Goal: Answer question/provide support

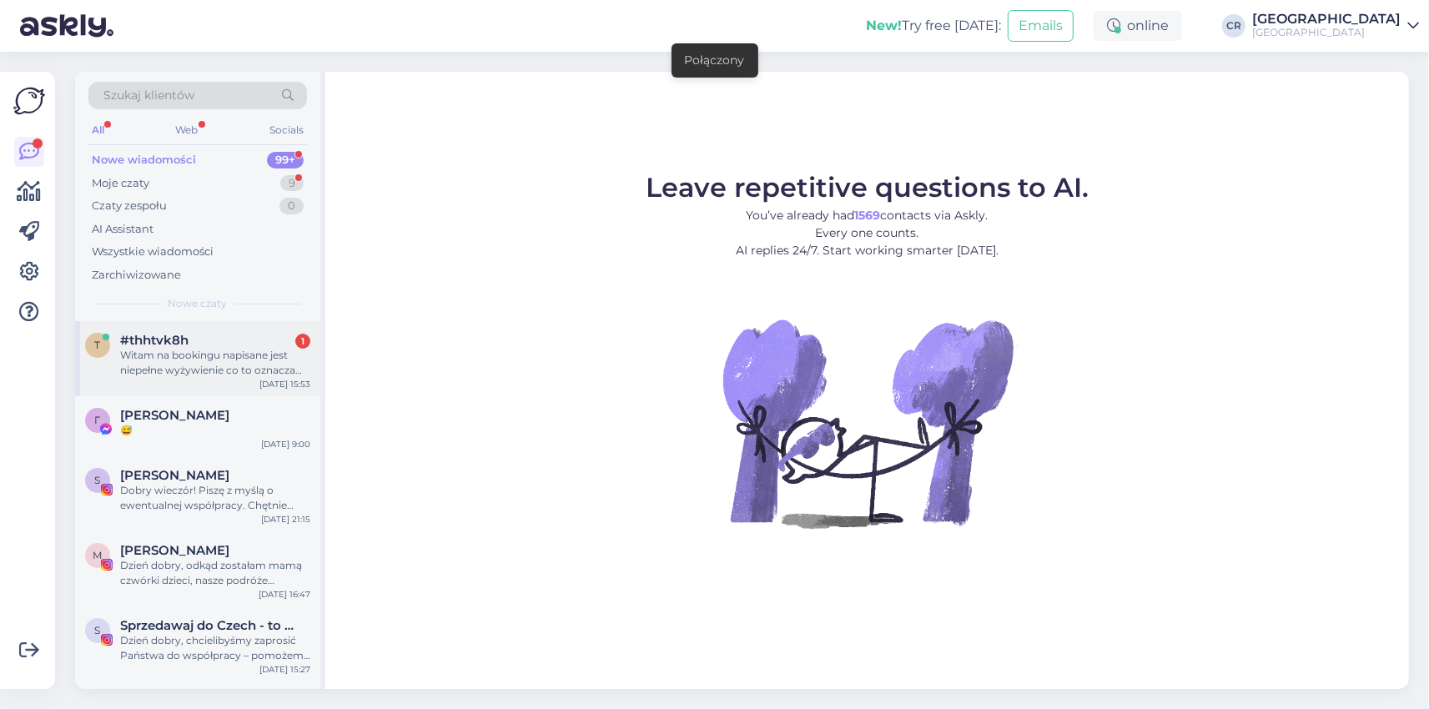
click at [256, 366] on div "Witam na bookingu napisane jest niepełne wyżywienie co to oznacza pzdr" at bounding box center [215, 363] width 190 height 30
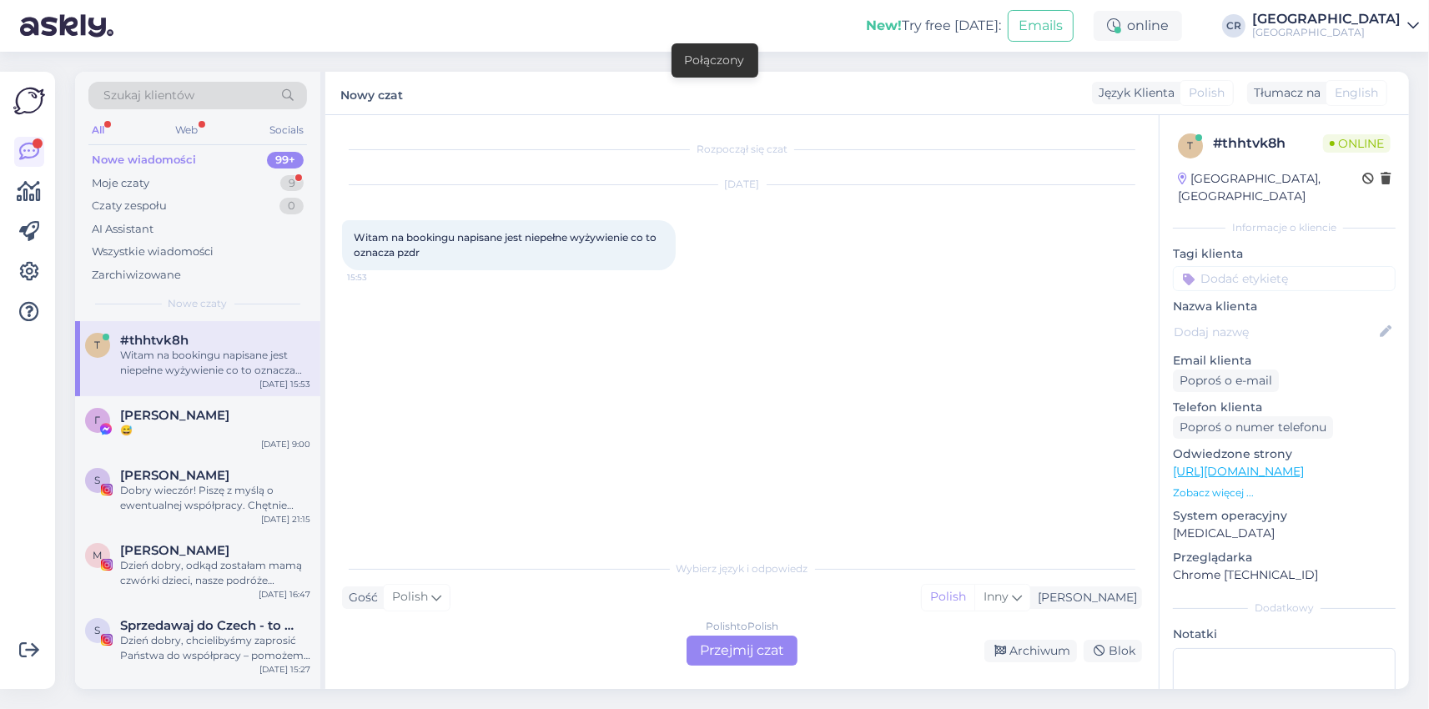
click at [852, 428] on div "Rozpoczął się czat [DATE] Witam na bookingu napisane jest niepełne wyżywienie c…" at bounding box center [749, 334] width 815 height 404
click at [447, 248] on div "Witam na bookingu napisane jest niepełne wyżywienie co to oznacza pzdr 15:53" at bounding box center [509, 245] width 334 height 50
click at [535, 245] on div "Witam na bookingu napisane jest niepełne wyżywienie co to oznacza pzdr 15:53" at bounding box center [509, 245] width 334 height 50
click at [540, 251] on div "Witam na bookingu napisane jest niepełne wyżywienie co to oznacza pzdr 15:53" at bounding box center [509, 245] width 334 height 50
click at [550, 261] on div "Witam na bookingu napisane jest niepełne wyżywienie co to oznacza pzdr 15:53" at bounding box center [509, 245] width 334 height 50
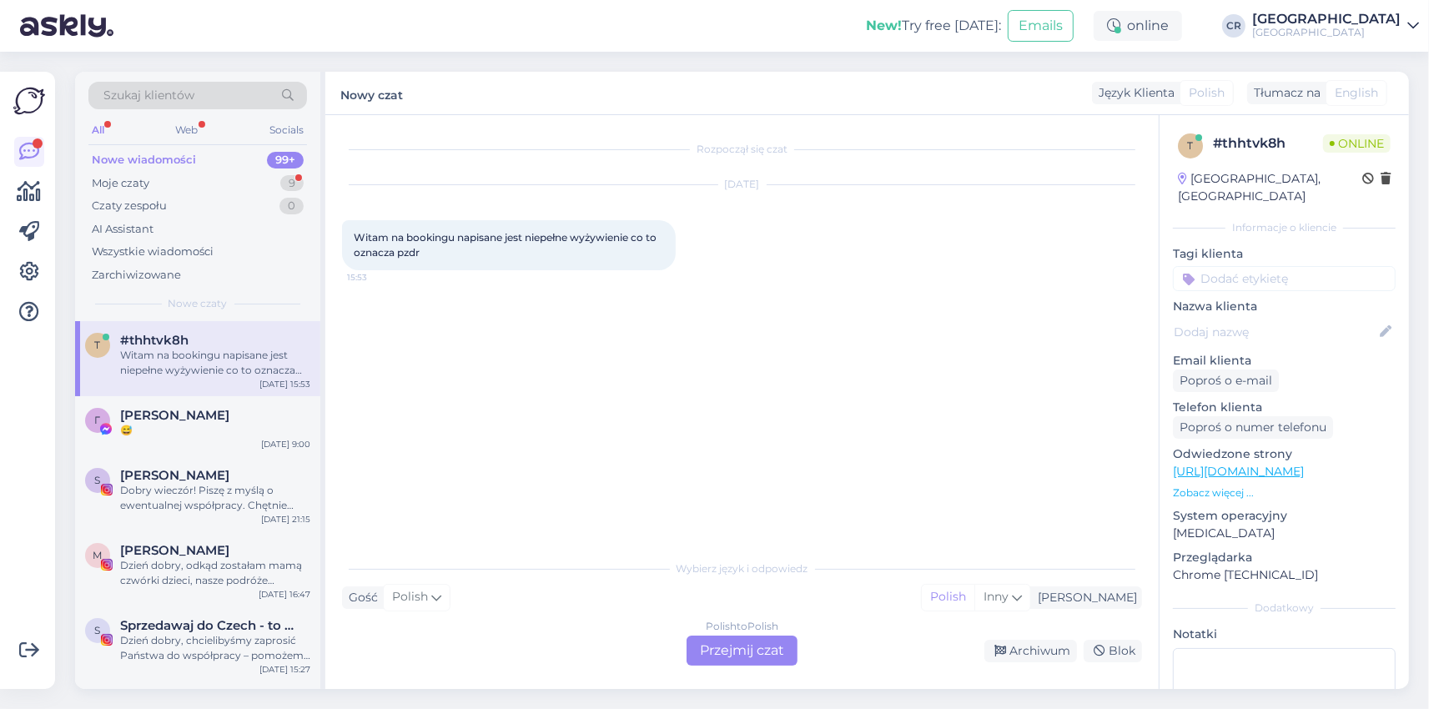
click at [453, 259] on div "Witam na bookingu napisane jest niepełne wyżywienie co to oznacza pzdr 15:53" at bounding box center [509, 245] width 334 height 50
click at [781, 652] on div "Polish to Polish Przejmij czat" at bounding box center [741, 650] width 111 height 30
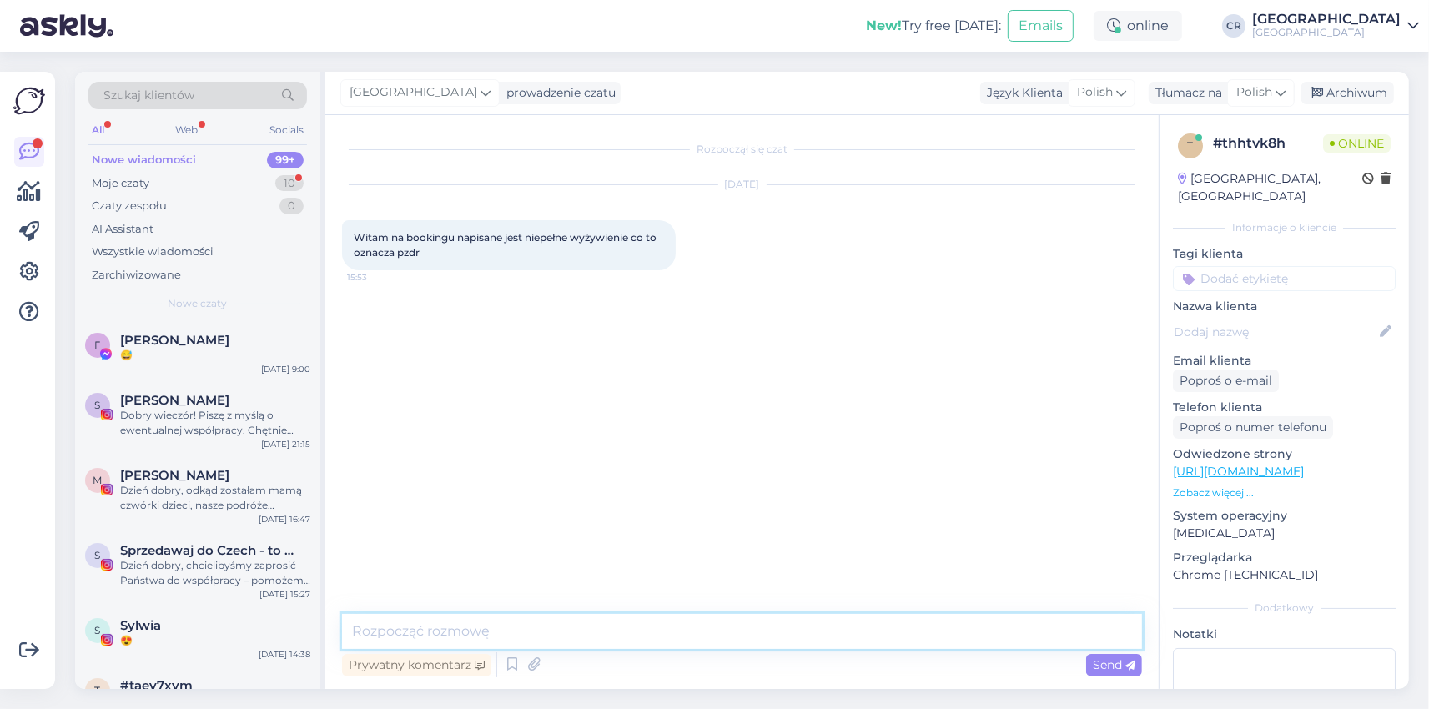
click at [592, 617] on textarea at bounding box center [742, 631] width 800 height 35
type textarea "Dzień dobry, niepełne wyżywienie oznacza śniadanie i obiadokolację. [GEOGRAPHIC…"
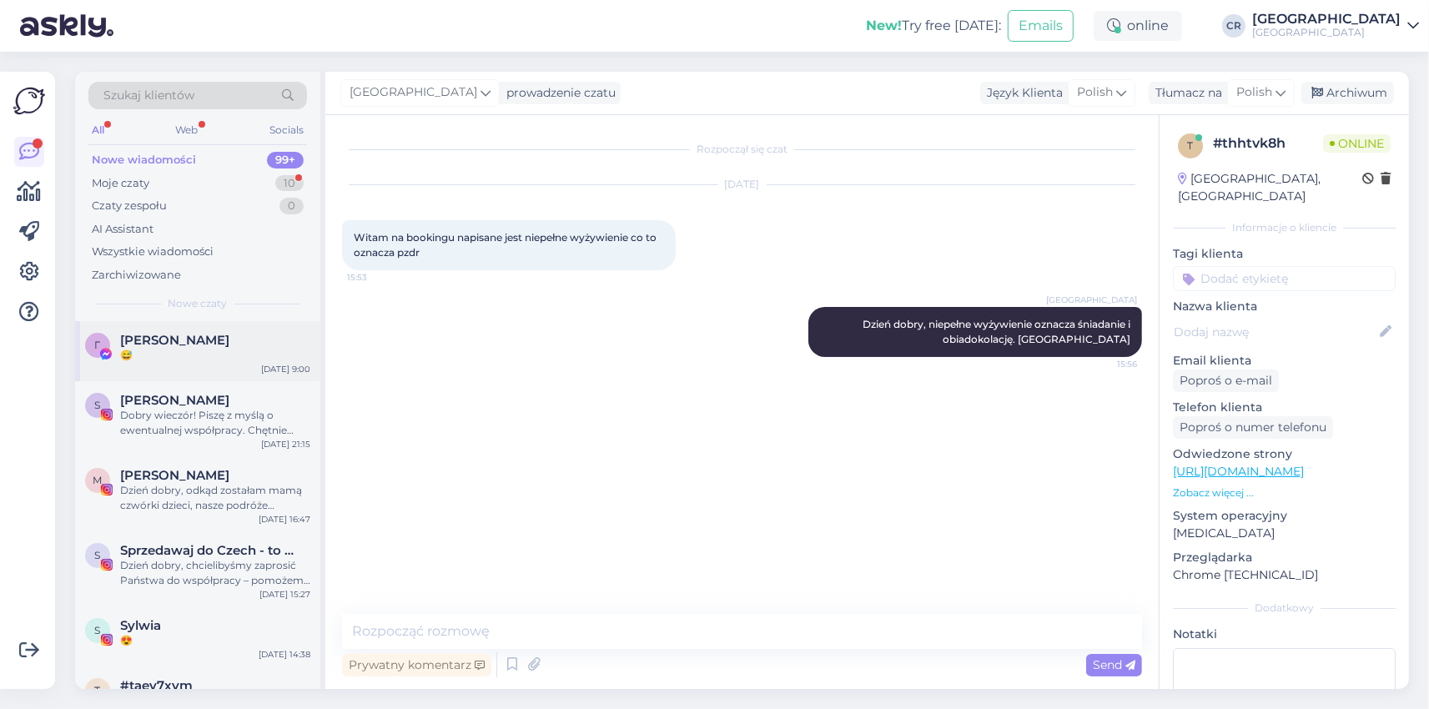
click at [211, 330] on div "Г [PERSON_NAME] 😅 [DATE] 9:00" at bounding box center [197, 351] width 245 height 60
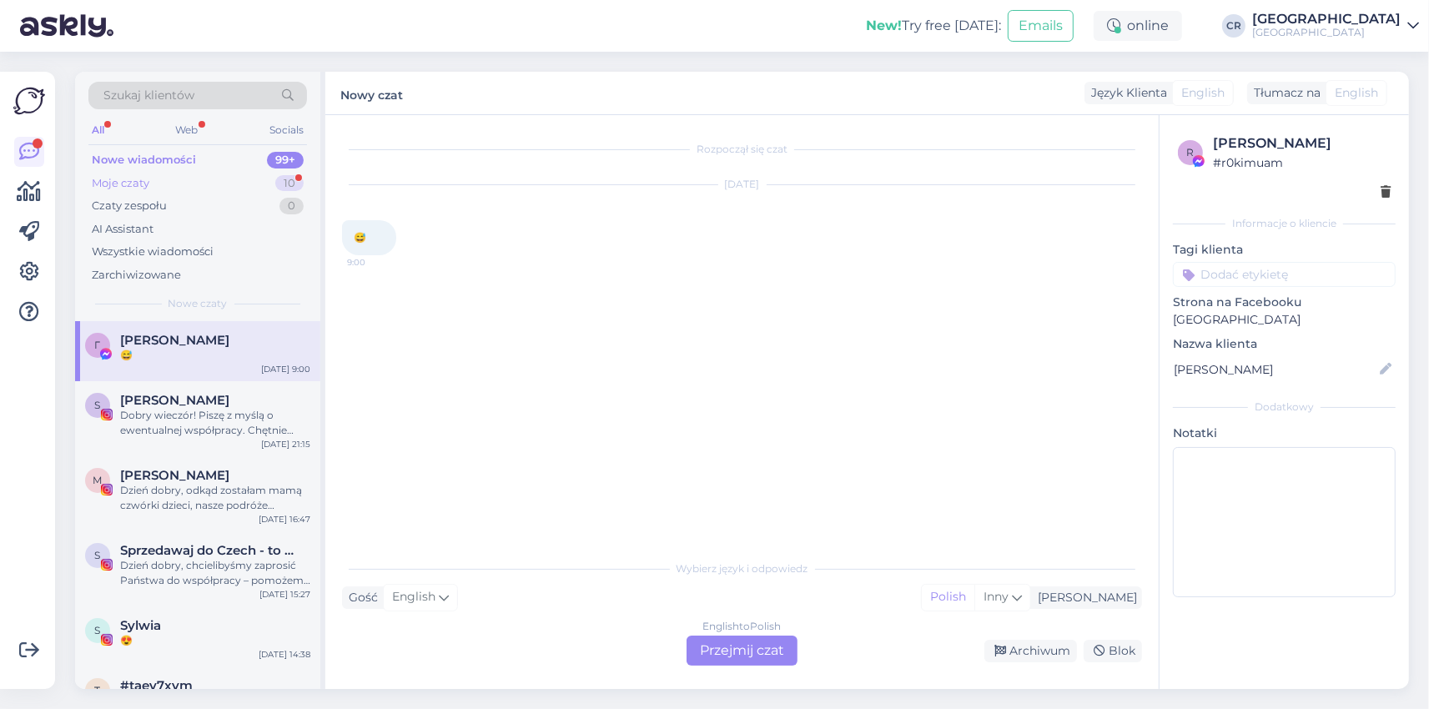
click at [183, 177] on div "Moje czaty 10" at bounding box center [197, 183] width 218 height 23
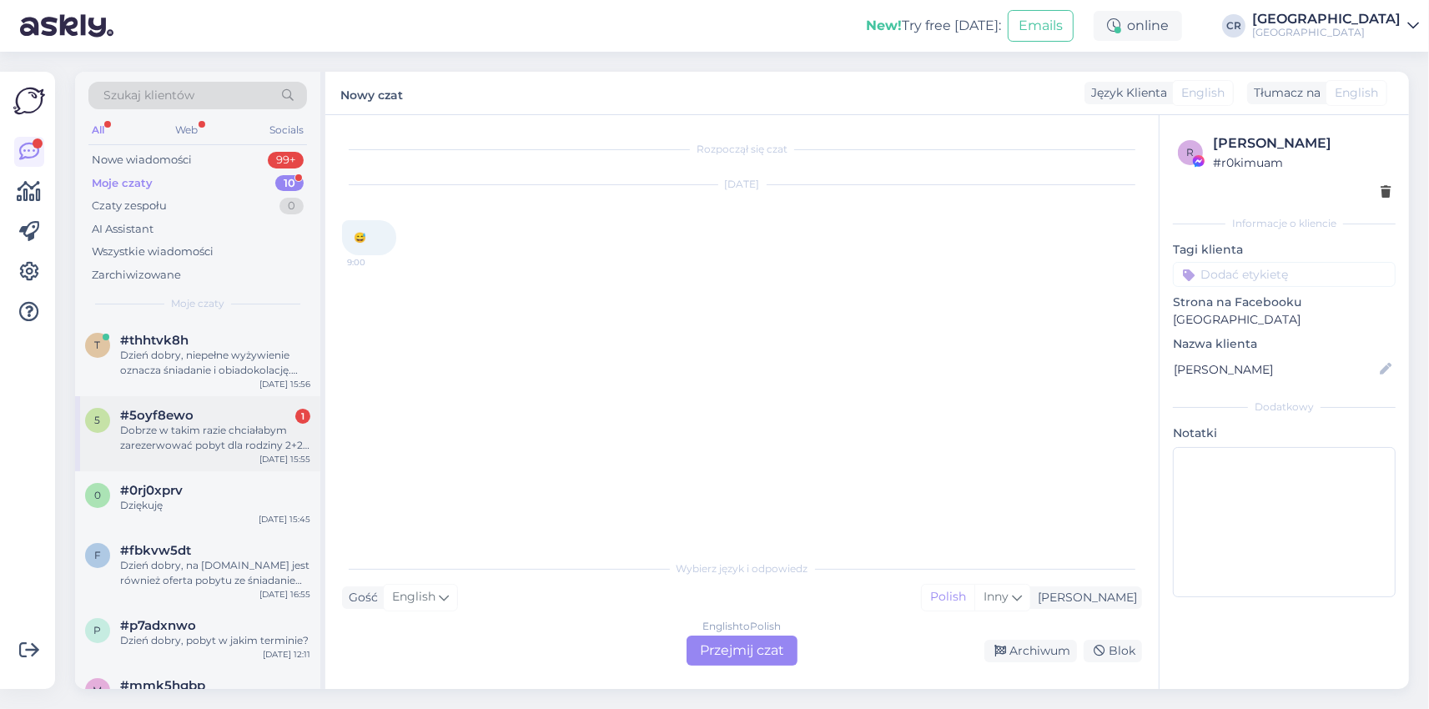
click at [250, 438] on div "Dobrze w takim razie chciałabym zarezerwować pobyt dla rodziny 2+2 dzieci 5 i 9…" at bounding box center [215, 438] width 190 height 30
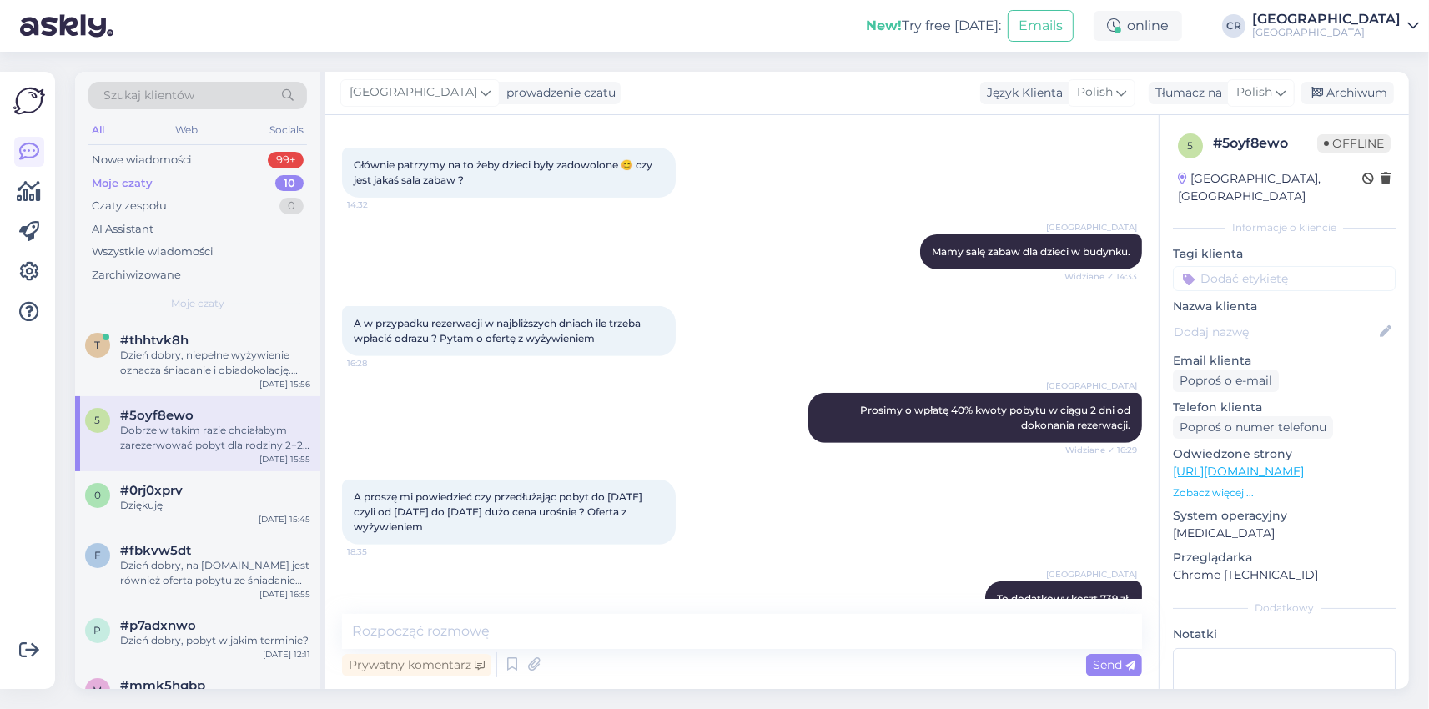
scroll to position [735, 0]
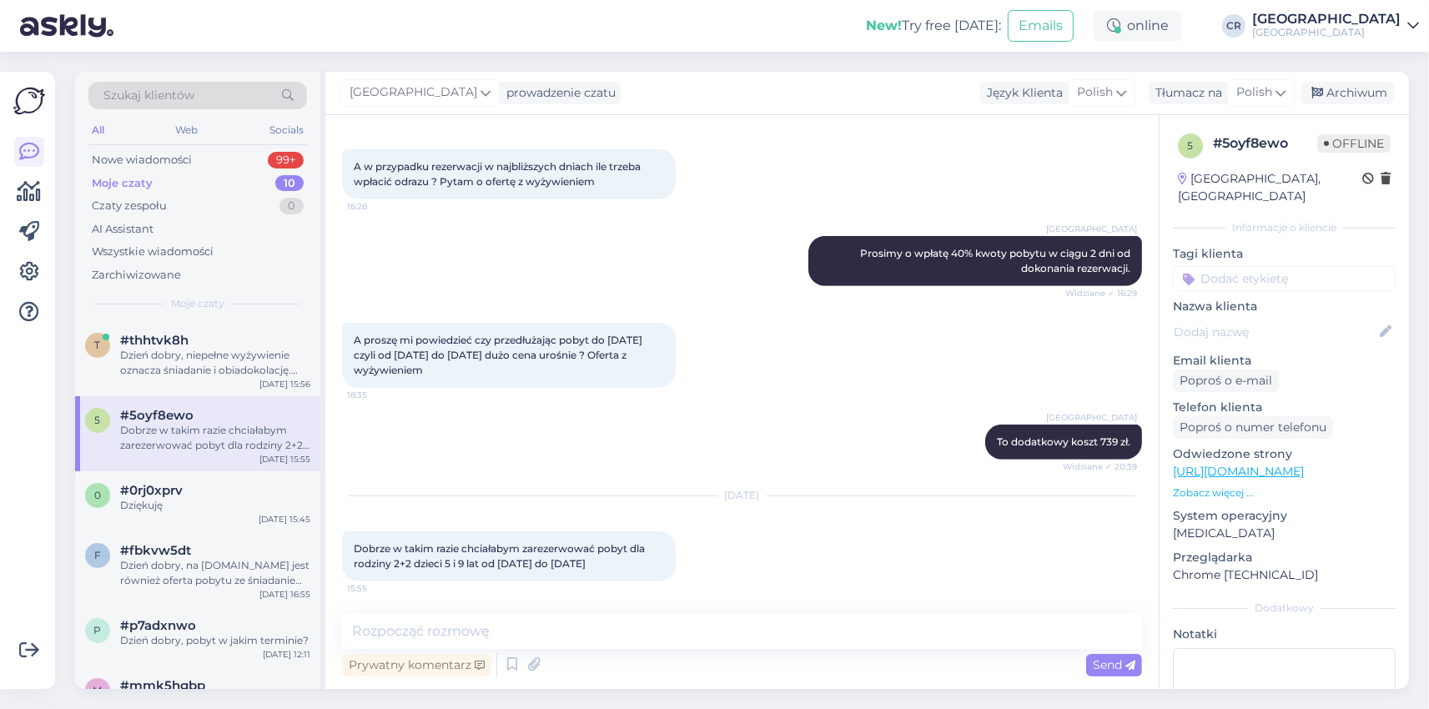
click at [622, 462] on div "[GEOGRAPHIC_DATA] To dodatkowy koszt 739 zł. Widziane ✓ 20:39" at bounding box center [742, 442] width 800 height 72
click at [502, 637] on textarea at bounding box center [742, 631] width 800 height 35
click at [858, 402] on div "A proszę mi powiedzieć czy przedłużając pobyt do [DATE] czyli od [DATE] do [DAT…" at bounding box center [742, 355] width 800 height 102
click at [862, 402] on div "A proszę mi powiedzieć czy przedłużając pobyt do [DATE] czyli od [DATE] do [DAT…" at bounding box center [742, 355] width 800 height 102
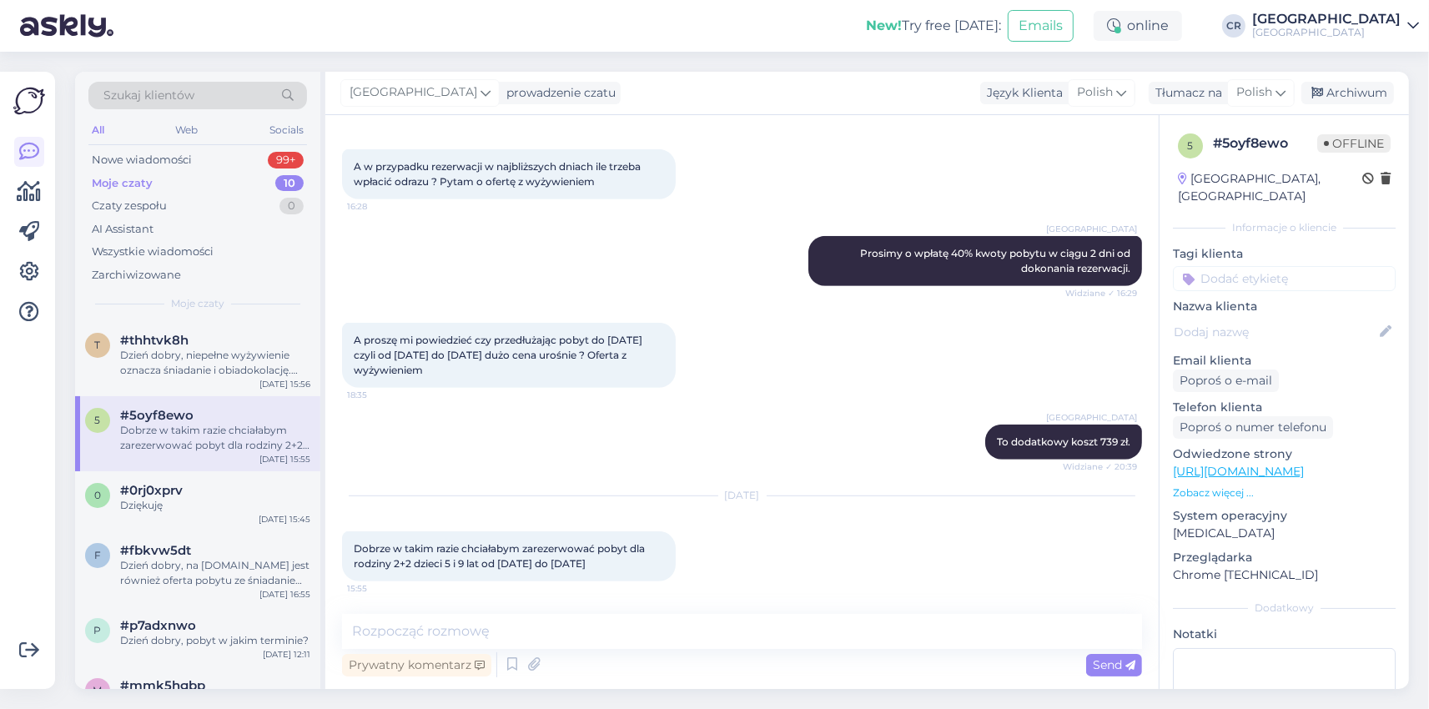
click at [731, 481] on div "[DATE] Dobrze w takim razie chciałabym zarezerwować pobyt dla rodziny 2+2 dziec…" at bounding box center [742, 539] width 800 height 122
click at [744, 574] on div "[DATE] Dobrze w takim razie chciałabym zarezerwować pobyt dla rodziny 2+2 dziec…" at bounding box center [742, 539] width 800 height 122
click at [850, 413] on div "[GEOGRAPHIC_DATA] To dodatkowy koszt 739 zł. Widziane ✓ 20:39" at bounding box center [742, 442] width 800 height 72
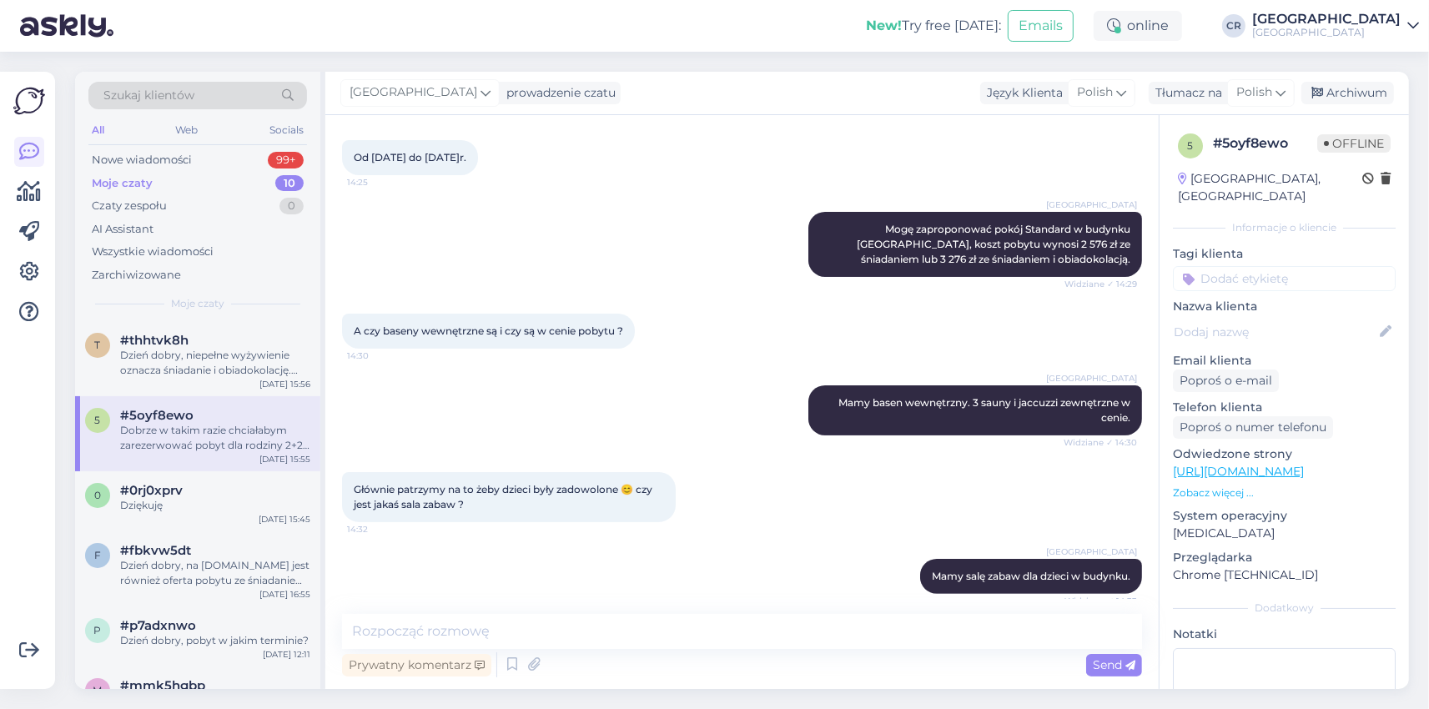
drag, startPoint x: 847, startPoint y: 535, endPoint x: 840, endPoint y: 545, distance: 12.5
click at [840, 545] on div "Rozpoczął się czat [DATE] Dzień dobry, interesuje mnie pobyt dla rodziny 2+2 (d…" at bounding box center [749, 365] width 815 height 467
click at [768, 372] on div "[GEOGRAPHIC_DATA] Mamy basen wewnętrzny. 3 sauny i jaccuzzi zewnętrzne w cenie.…" at bounding box center [742, 410] width 800 height 87
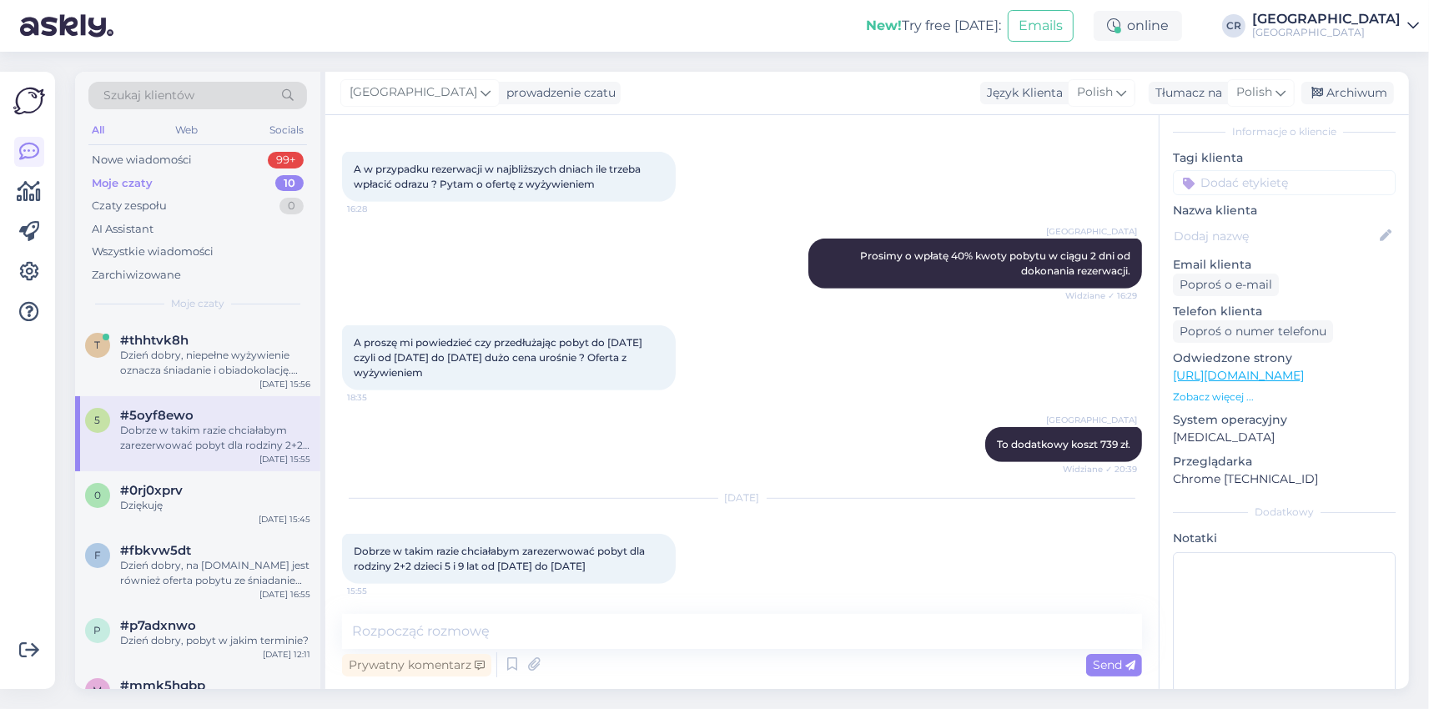
scroll to position [735, 0]
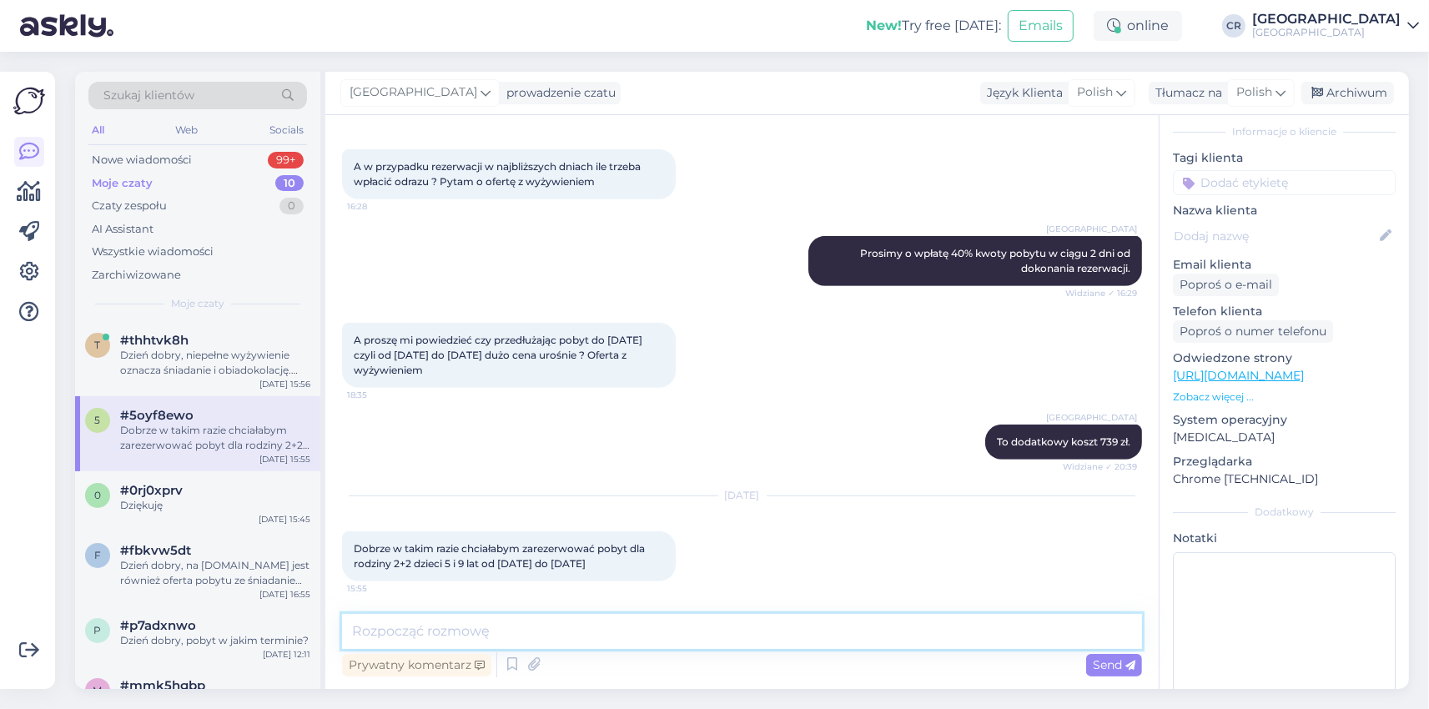
click at [635, 644] on textarea at bounding box center [742, 631] width 800 height 35
click at [600, 640] on textarea at bounding box center [742, 631] width 800 height 35
type textarea "Poproszę imię i nazwisko, adres email oraz numer telefonu w celu dokonania reze…"
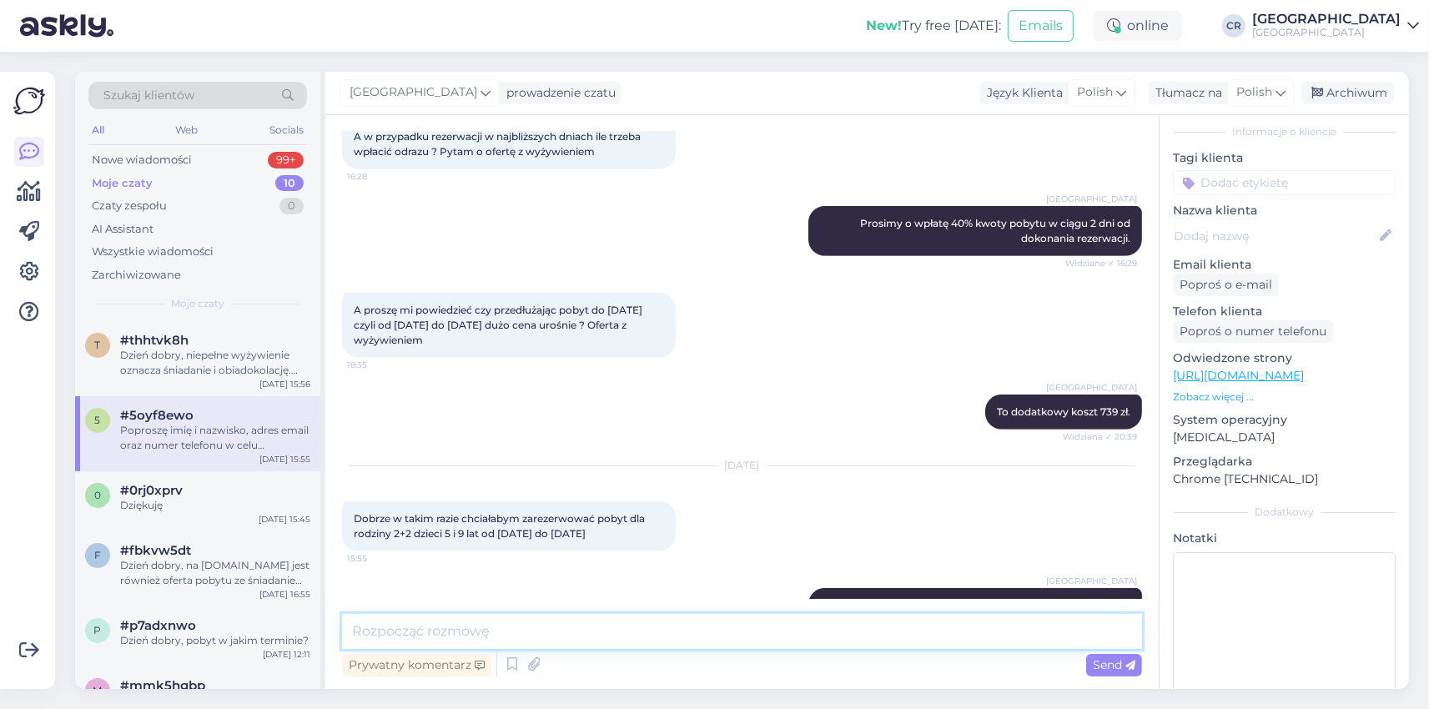
scroll to position [822, 0]
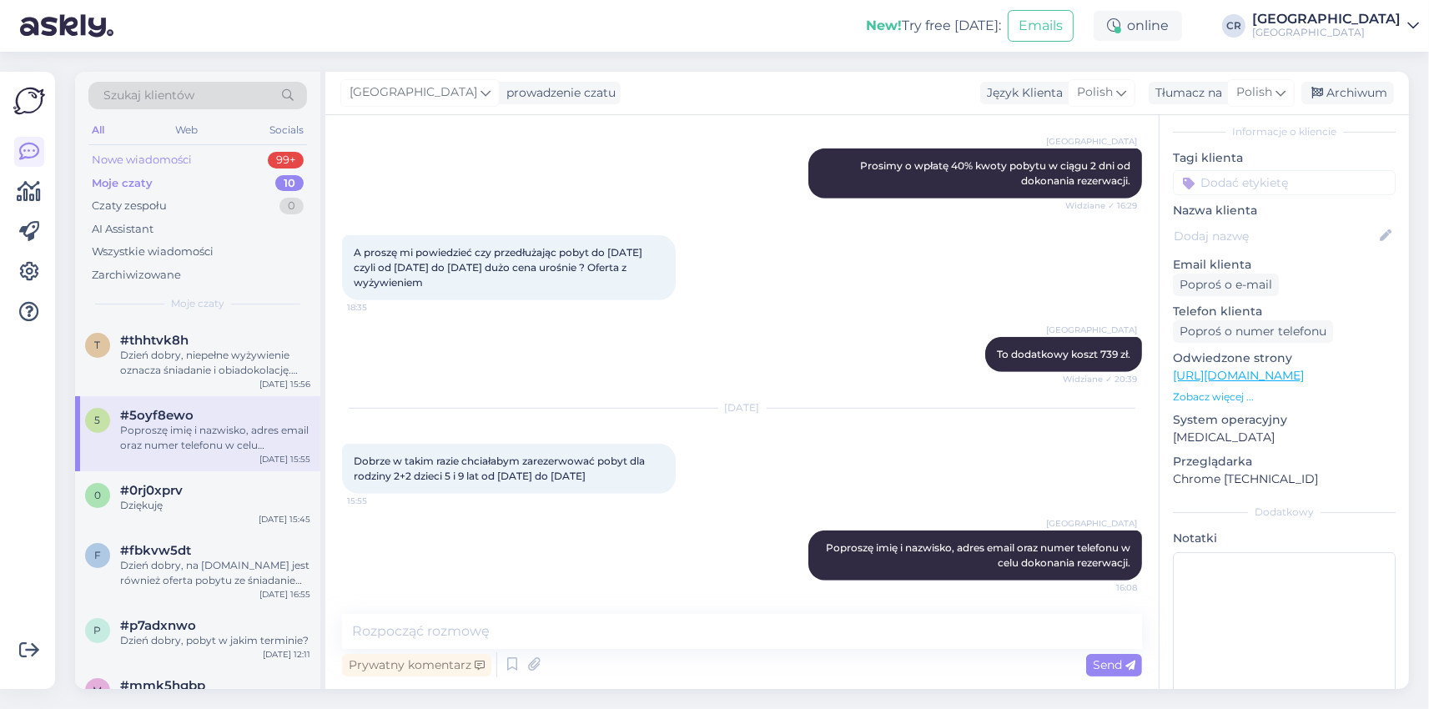
click at [240, 160] on div "Nowe wiadomości 99+" at bounding box center [197, 159] width 218 height 23
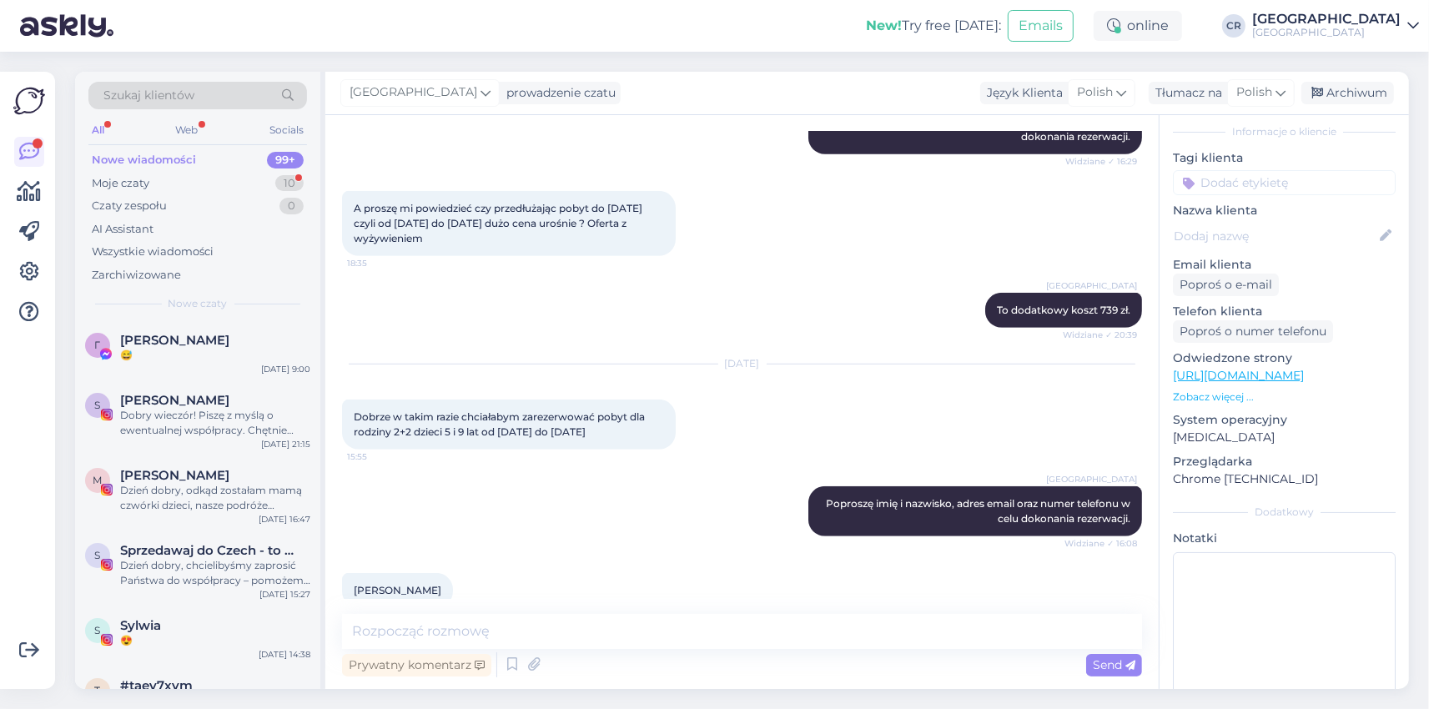
scroll to position [1037, 0]
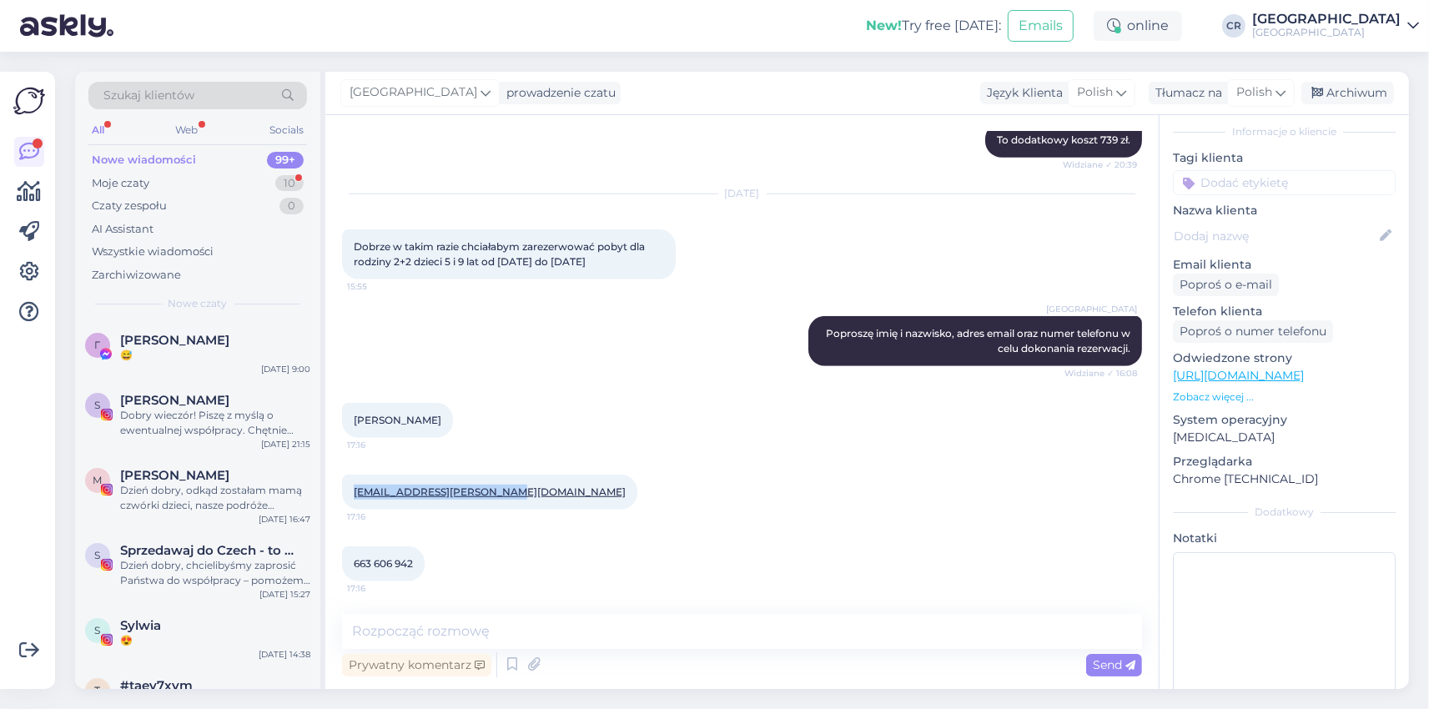
drag, startPoint x: 485, startPoint y: 494, endPoint x: 354, endPoint y: 498, distance: 130.2
click at [354, 498] on div "[EMAIL_ADDRESS][PERSON_NAME][DOMAIN_NAME] 17:16" at bounding box center [489, 492] width 295 height 35
copy link "[EMAIL_ADDRESS][PERSON_NAME][DOMAIN_NAME]"
drag, startPoint x: 414, startPoint y: 563, endPoint x: 355, endPoint y: 565, distance: 59.2
click at [355, 565] on span "663 606 942" at bounding box center [383, 563] width 59 height 13
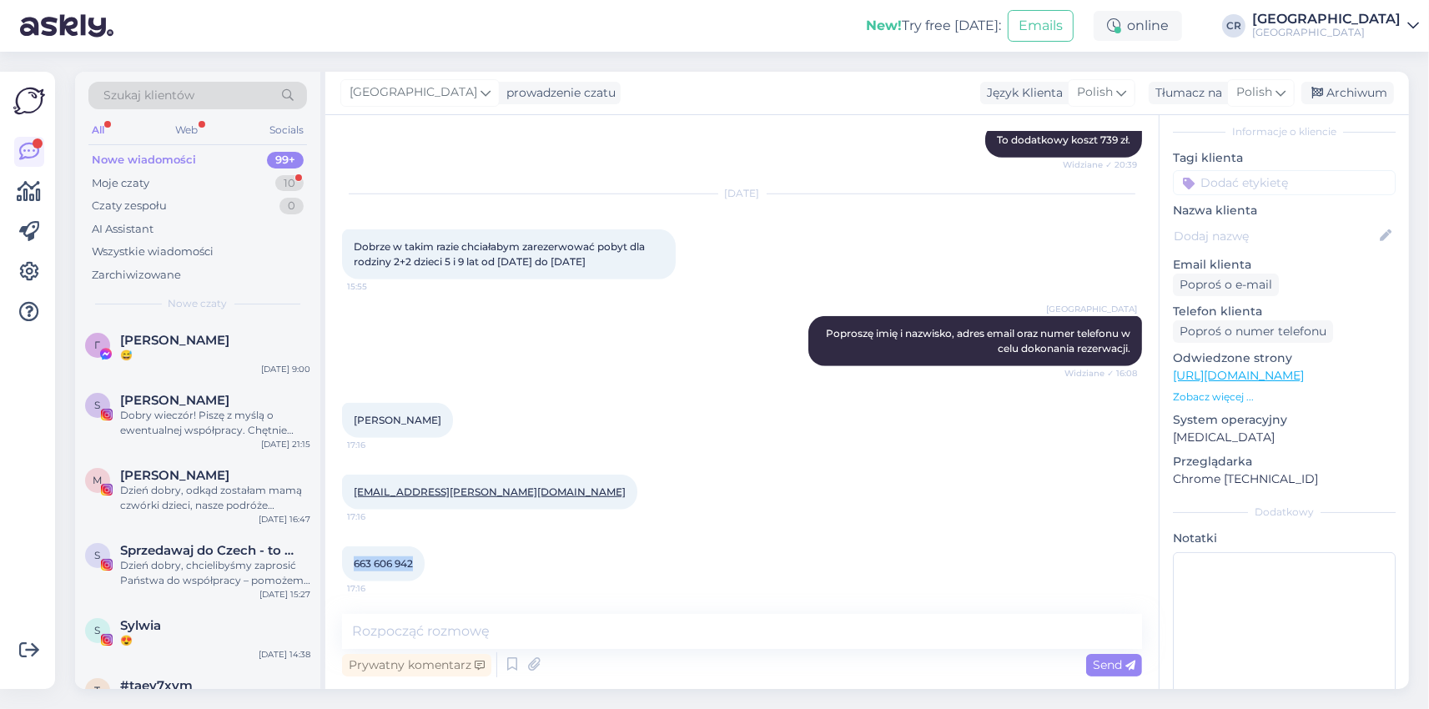
copy span "663 606 942"
click at [597, 629] on textarea at bounding box center [742, 631] width 800 height 35
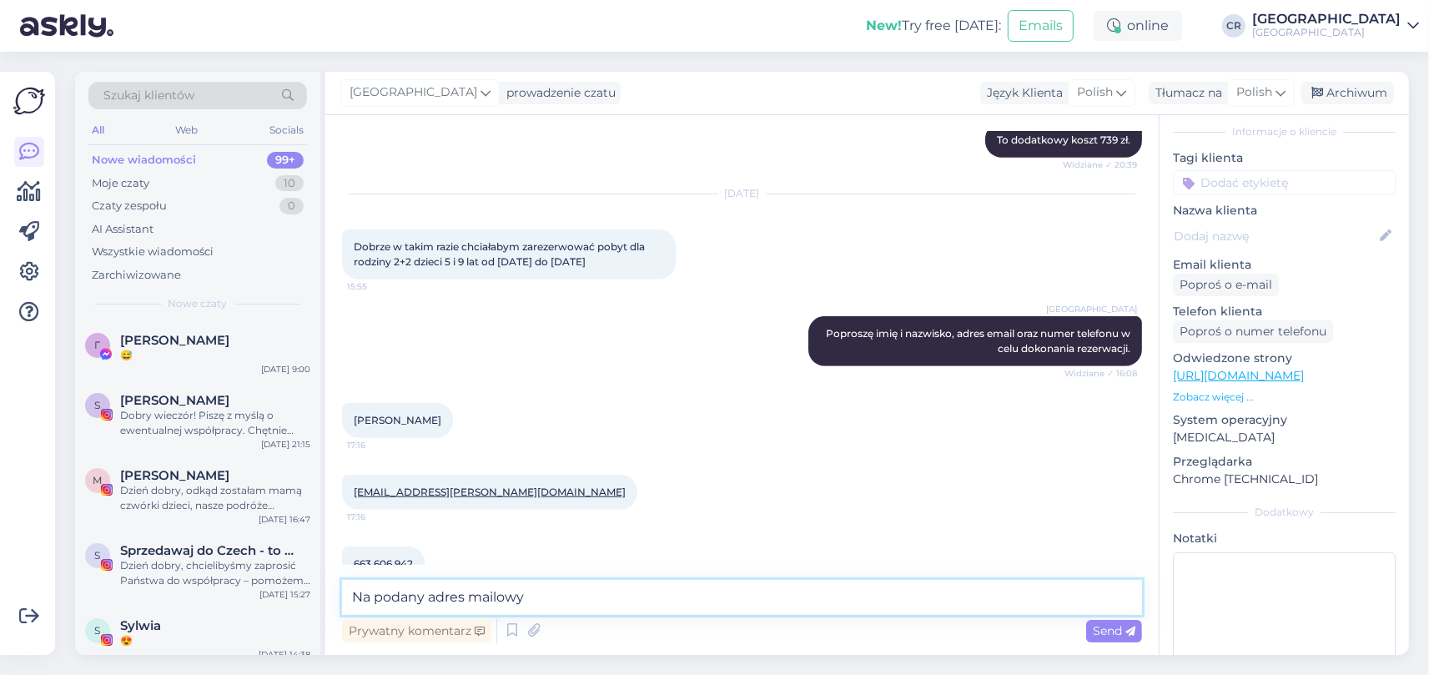
click at [736, 615] on textarea "Na podany adres mailowy" at bounding box center [742, 597] width 800 height 35
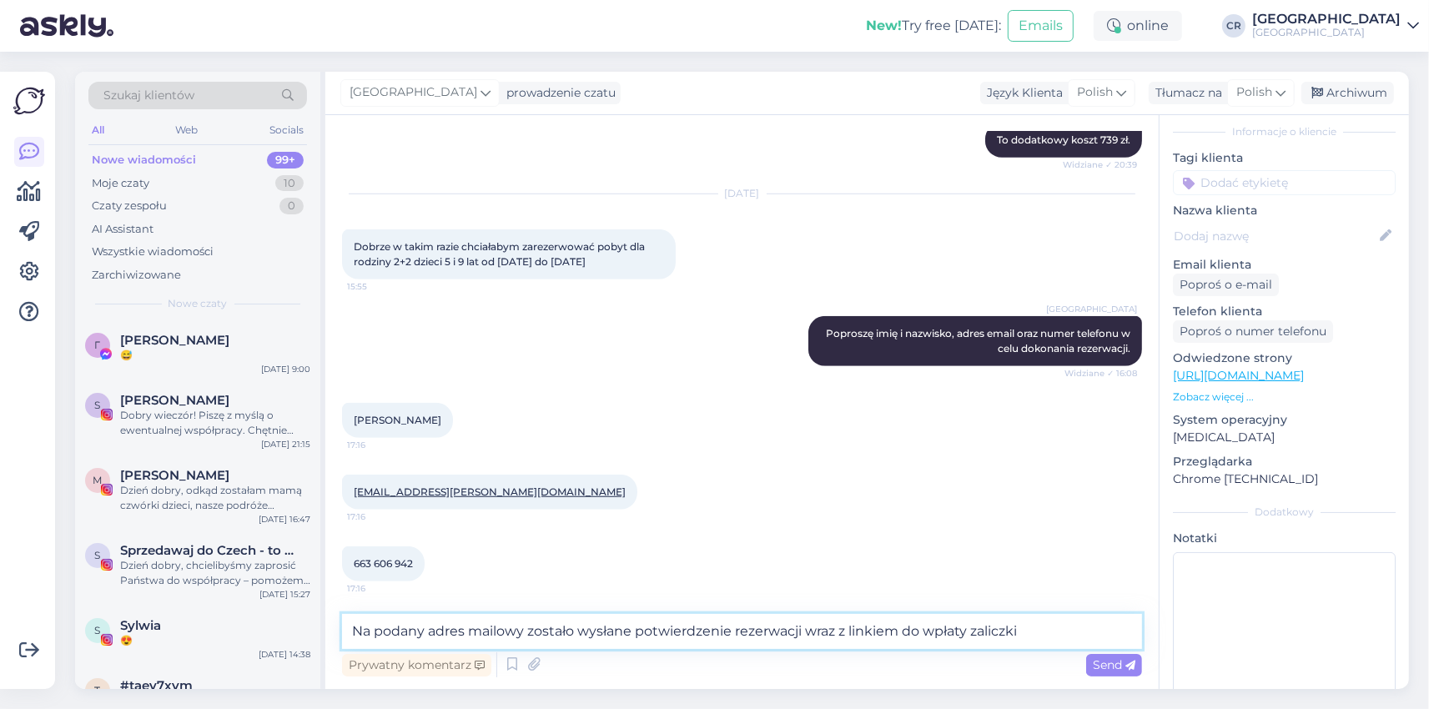
type textarea "Na podany adres mailowy zostało wysłane potwierdzenie rezerwacji wraz z linkiem…"
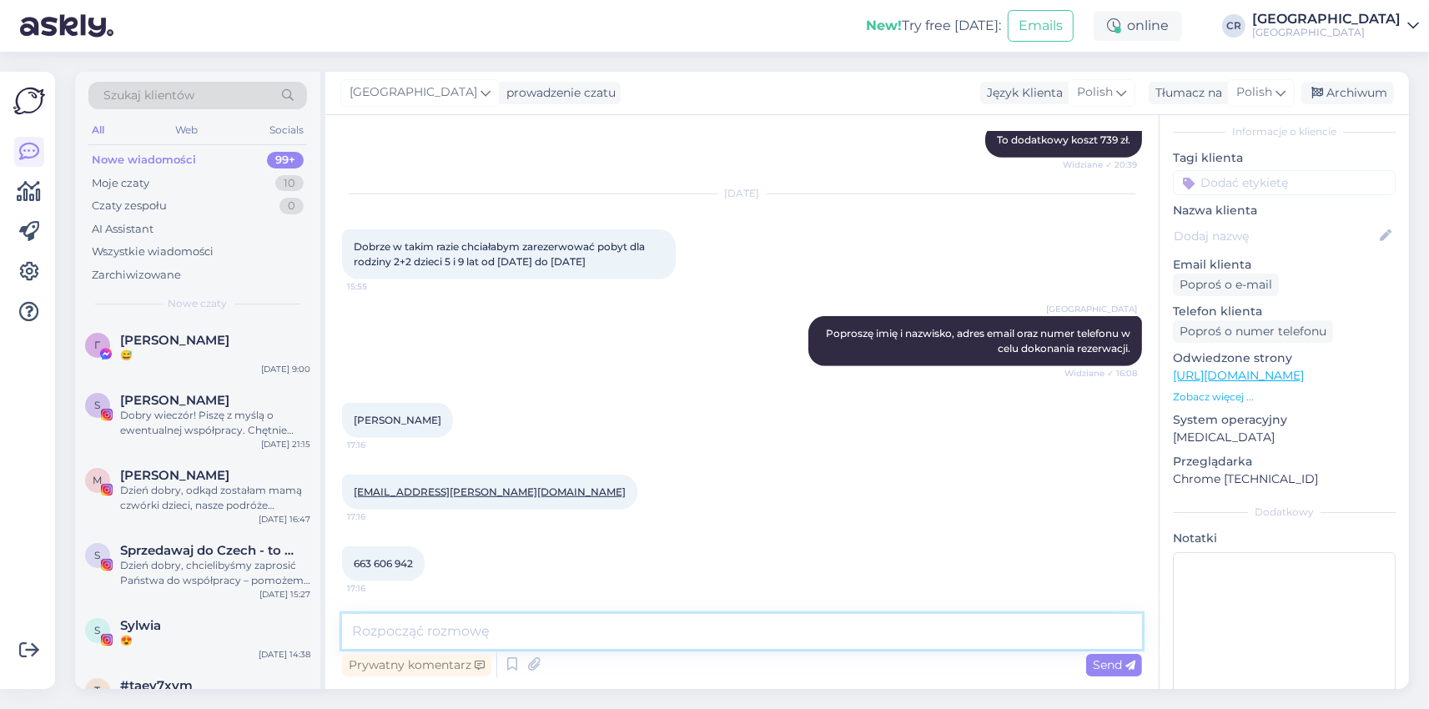
scroll to position [1124, 0]
